Goal: Task Accomplishment & Management: Use online tool/utility

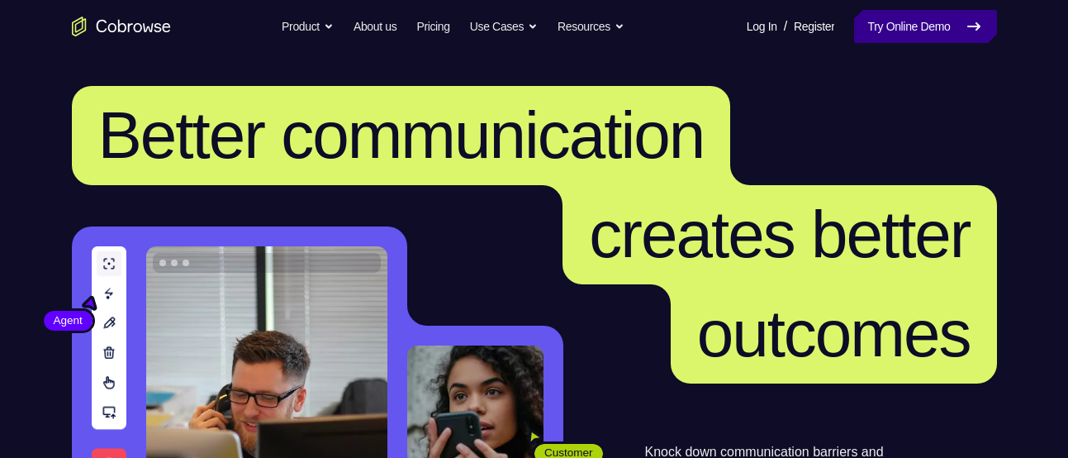
click at [899, 21] on link "Try Online Demo" at bounding box center [925, 26] width 142 height 33
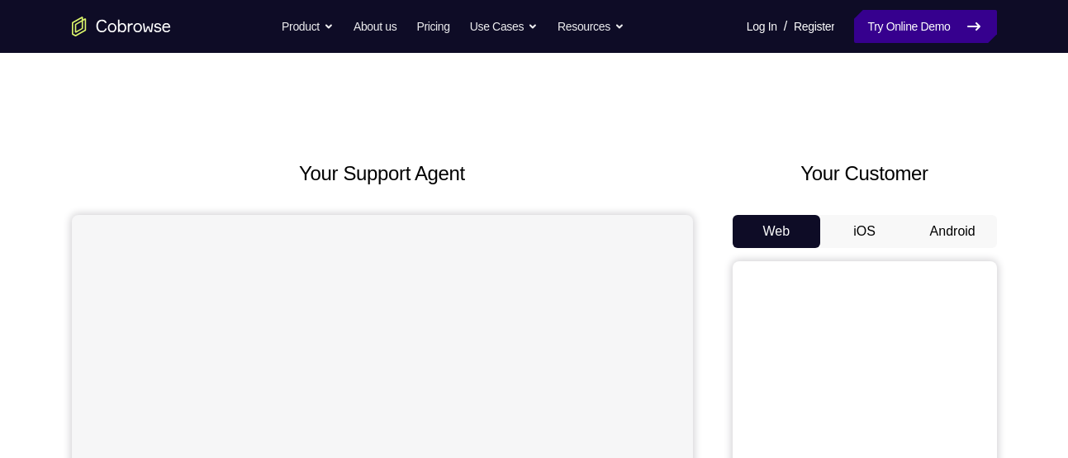
click at [904, 35] on link "Try Online Demo" at bounding box center [925, 26] width 142 height 33
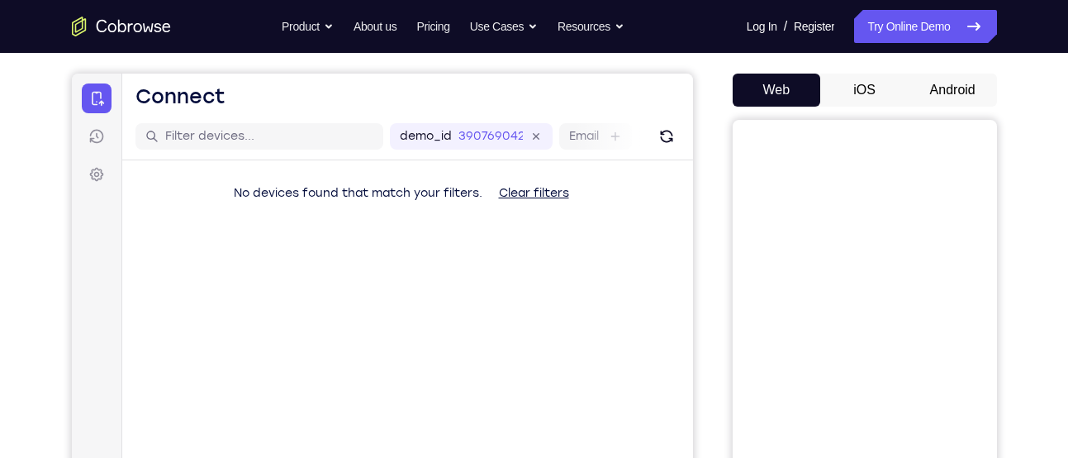
scroll to position [144, 0]
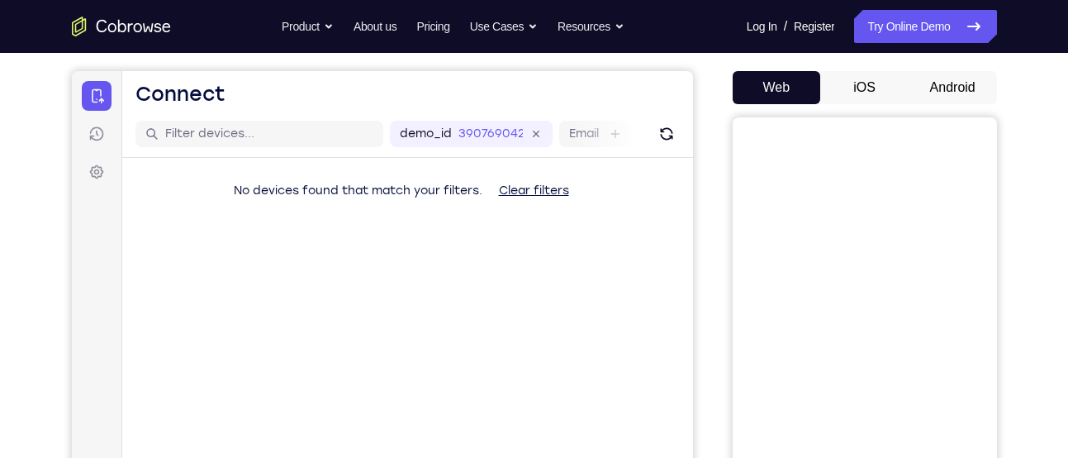
click at [954, 88] on button "Android" at bounding box center [952, 87] width 88 height 33
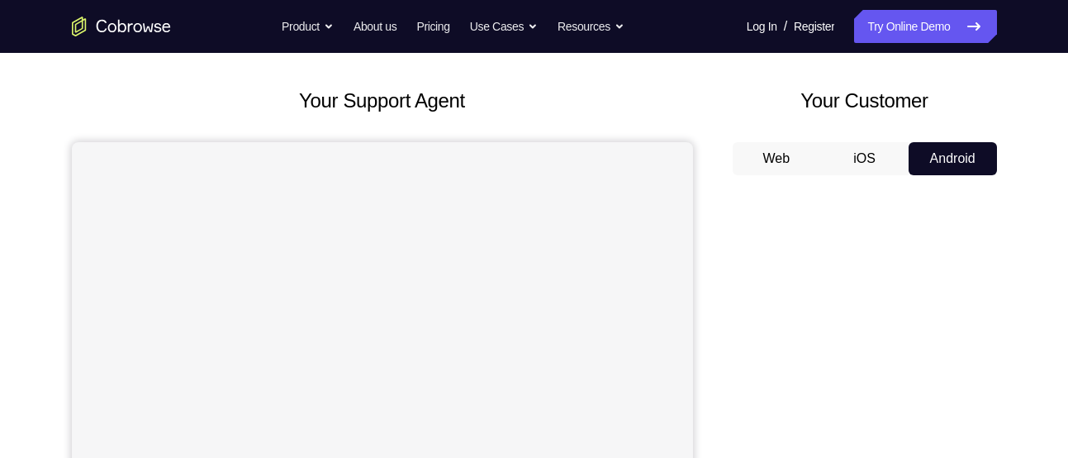
scroll to position [131, 0]
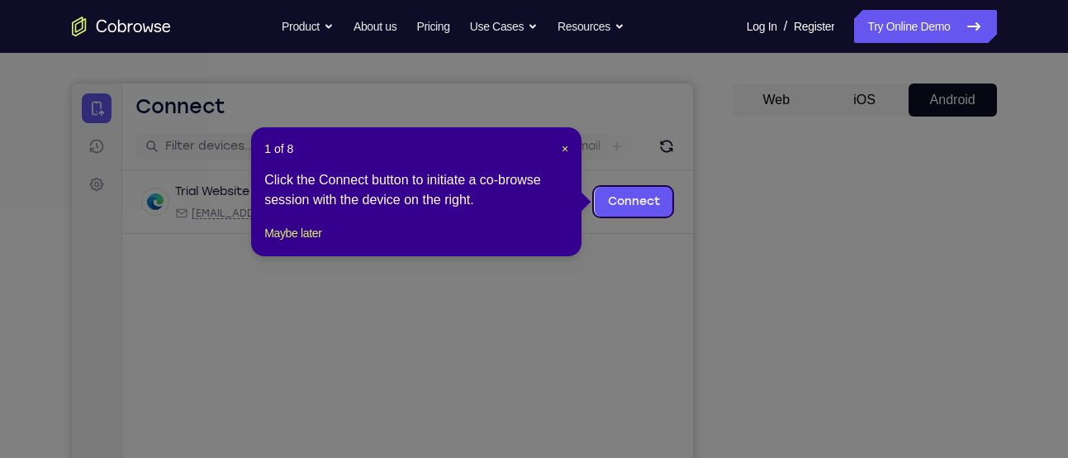
click at [890, 323] on icon at bounding box center [540, 229] width 1080 height 458
click at [336, 243] on footer "Maybe later" at bounding box center [416, 233] width 304 height 20
drag, startPoint x: 320, startPoint y: 248, endPoint x: 395, endPoint y: 186, distance: 96.8
click at [320, 243] on button "Maybe later" at bounding box center [292, 233] width 57 height 20
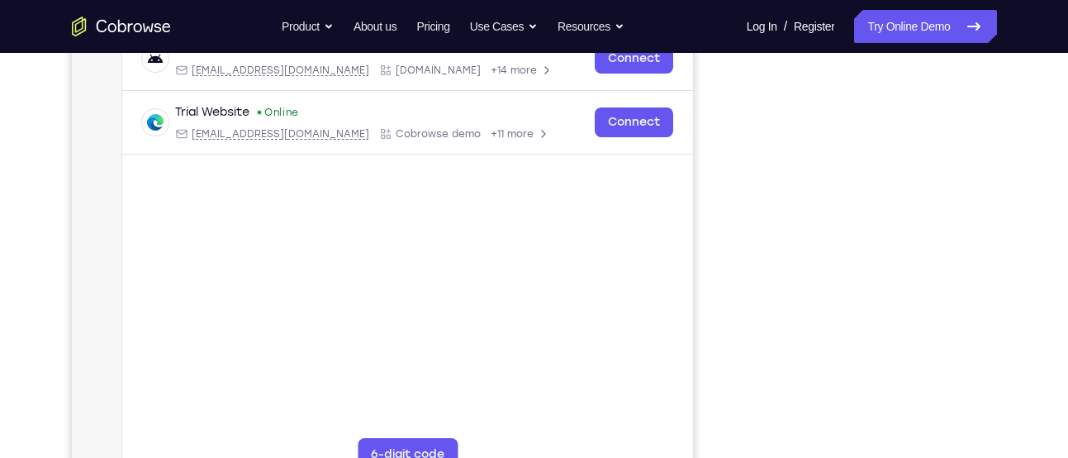
scroll to position [268, 0]
